Goal: Information Seeking & Learning: Learn about a topic

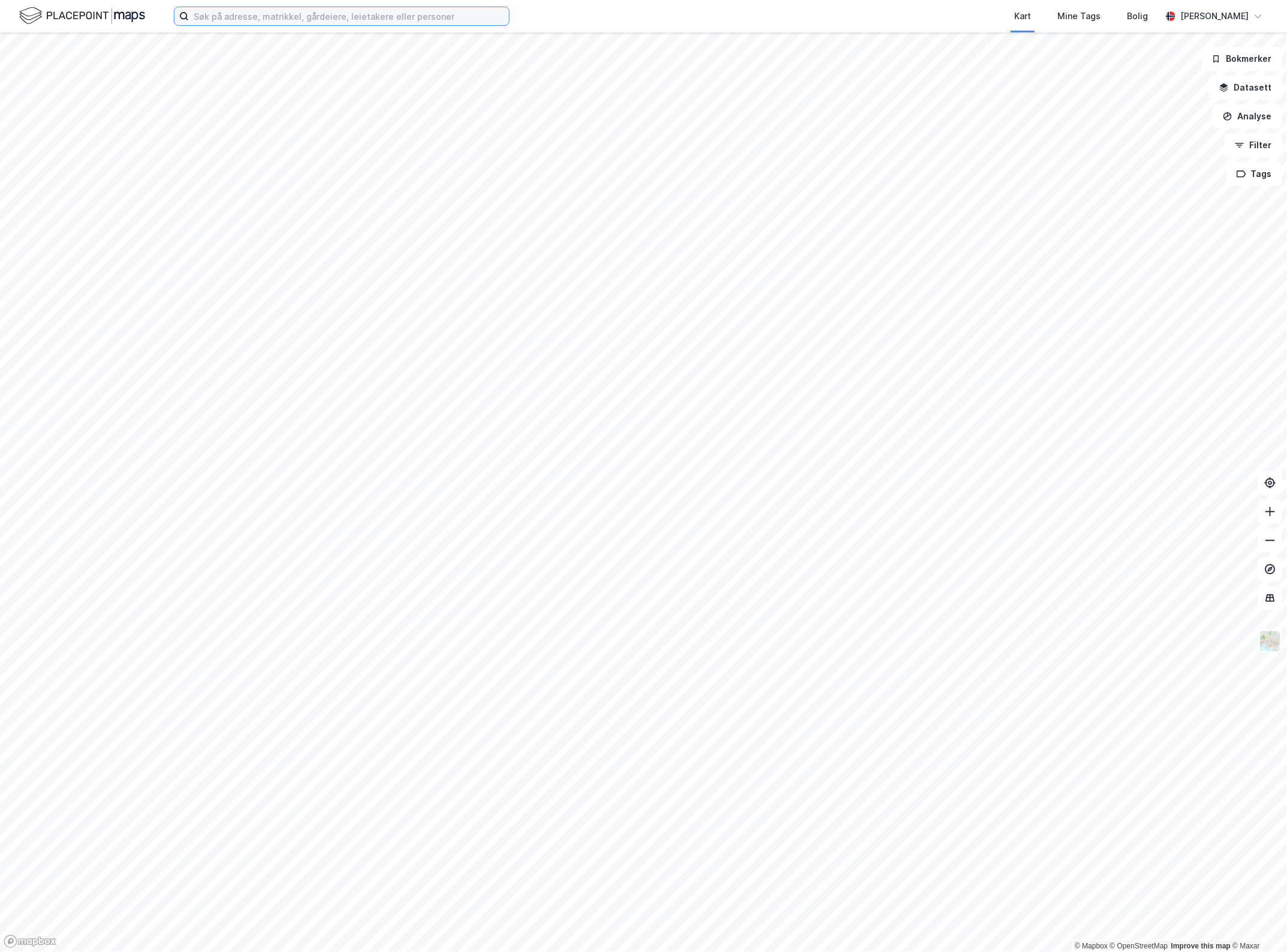
click at [400, 18] on input at bounding box center [349, 16] width 320 height 18
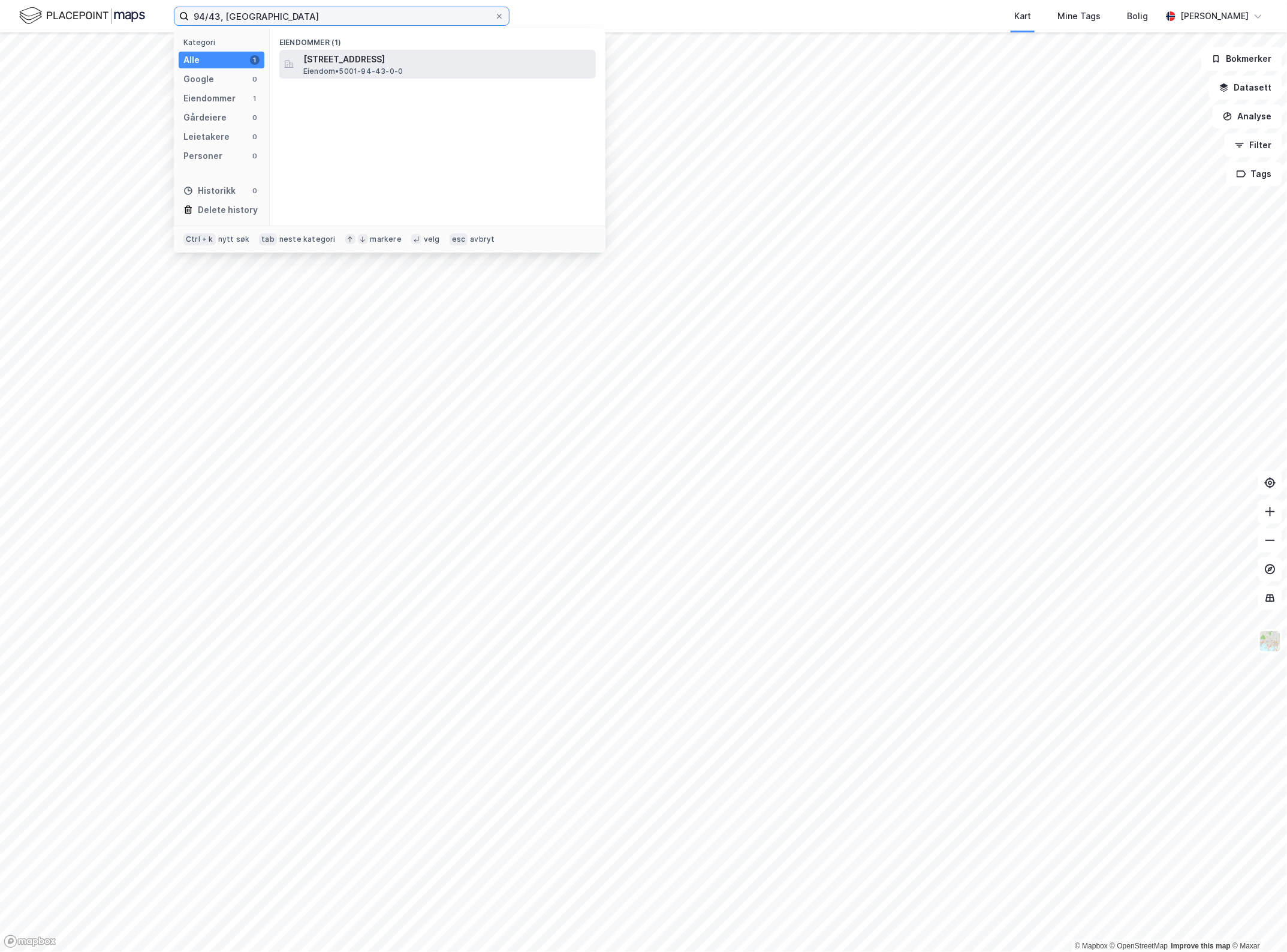
type input "94/43, [GEOGRAPHIC_DATA]"
click at [420, 59] on span "[STREET_ADDRESS]" at bounding box center [447, 59] width 288 height 15
